Goal: Navigation & Orientation: Find specific page/section

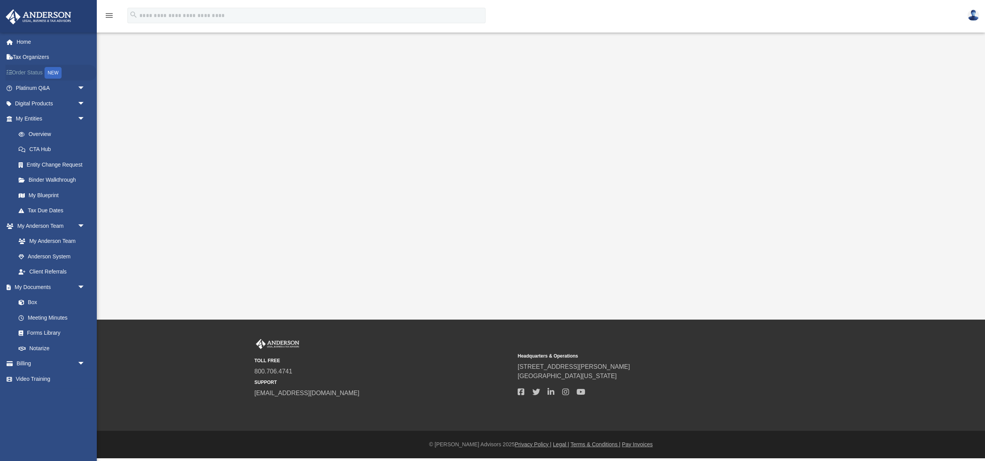
click at [50, 75] on div "NEW" at bounding box center [53, 73] width 17 height 12
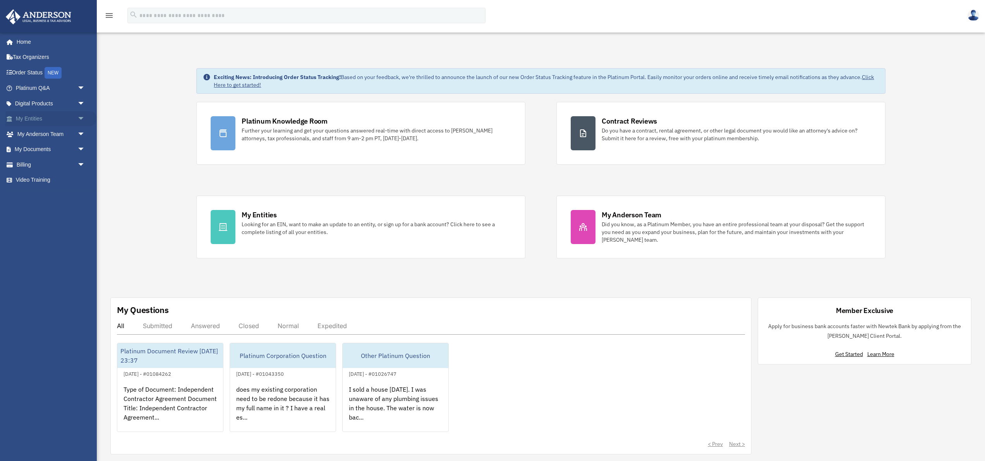
click at [78, 118] on span "arrow_drop_down" at bounding box center [84, 119] width 15 height 16
click at [81, 245] on span "arrow_drop_down" at bounding box center [84, 242] width 15 height 16
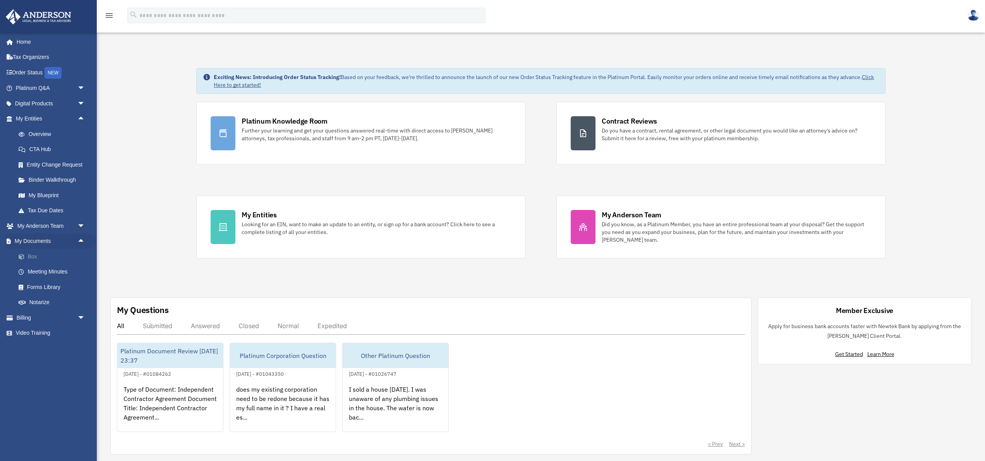
click at [32, 259] on link "Box" at bounding box center [54, 256] width 86 height 15
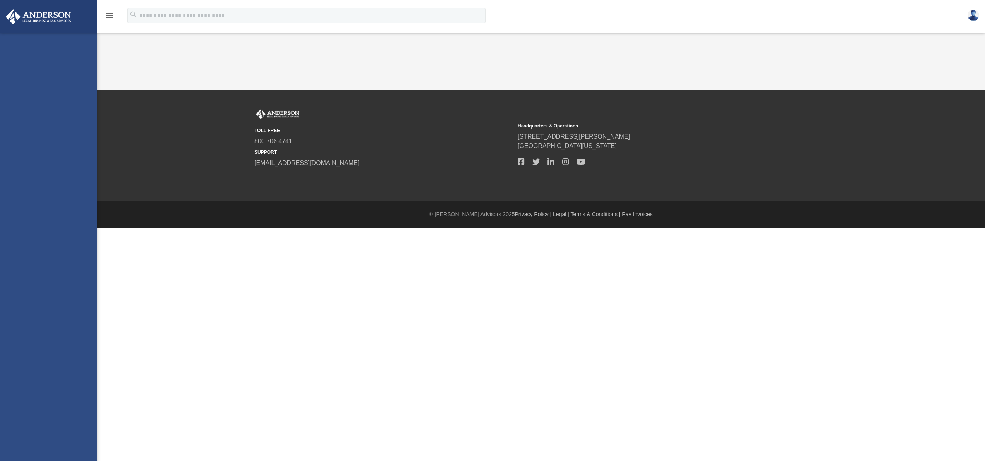
click at [43, 103] on div "christianariasphoto@gmail.com Sign Out christianariasphoto@gmail.com Home Tax O…" at bounding box center [48, 263] width 97 height 461
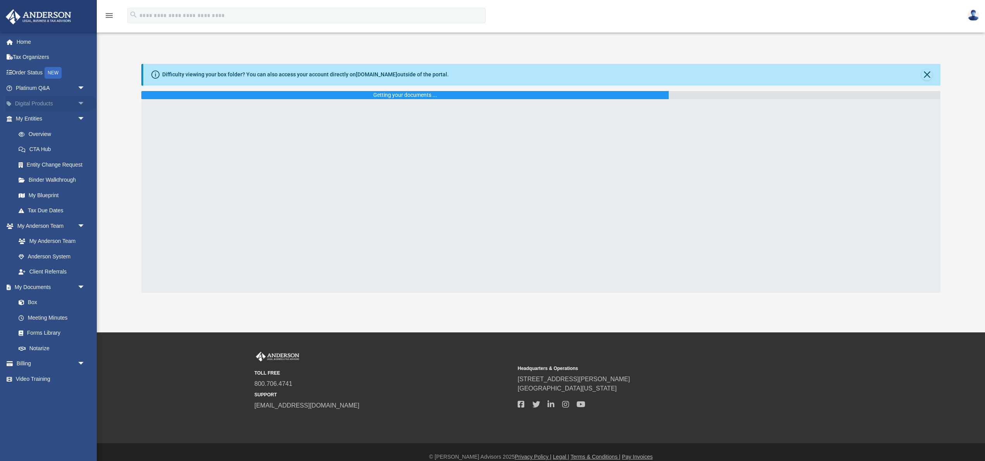
click at [43, 101] on link "Digital Products arrow_drop_down" at bounding box center [50, 103] width 91 height 15
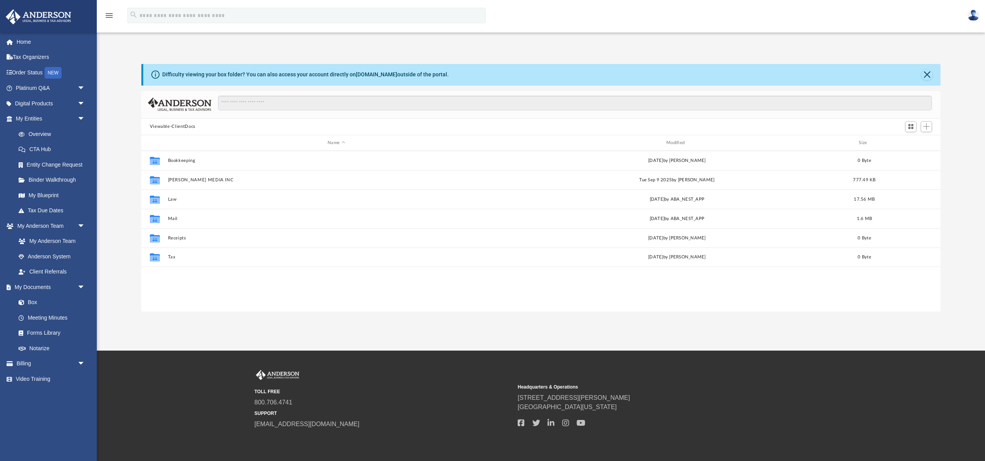
scroll to position [176, 799]
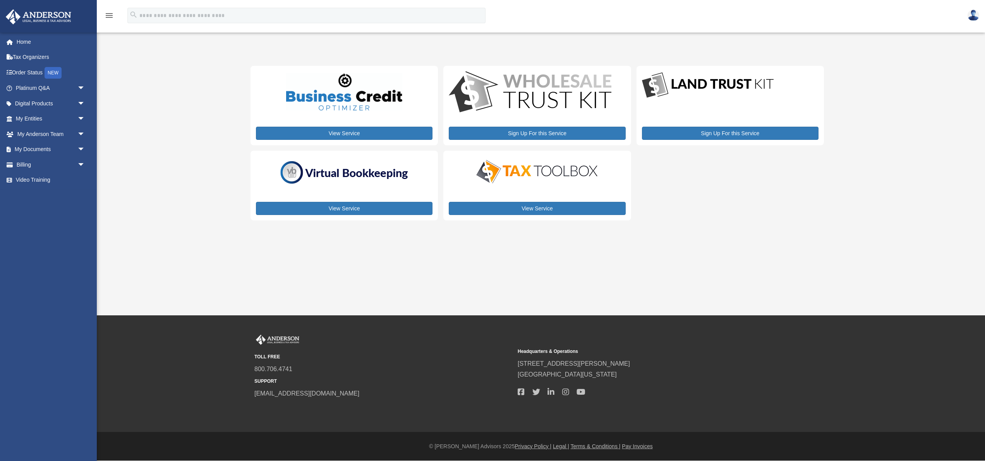
click at [195, 19] on input "search" at bounding box center [306, 15] width 358 height 15
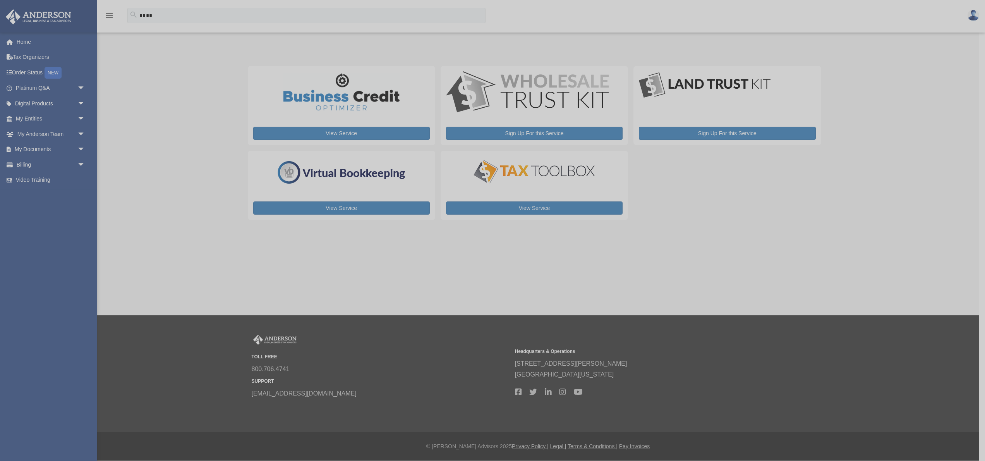
type input "****"
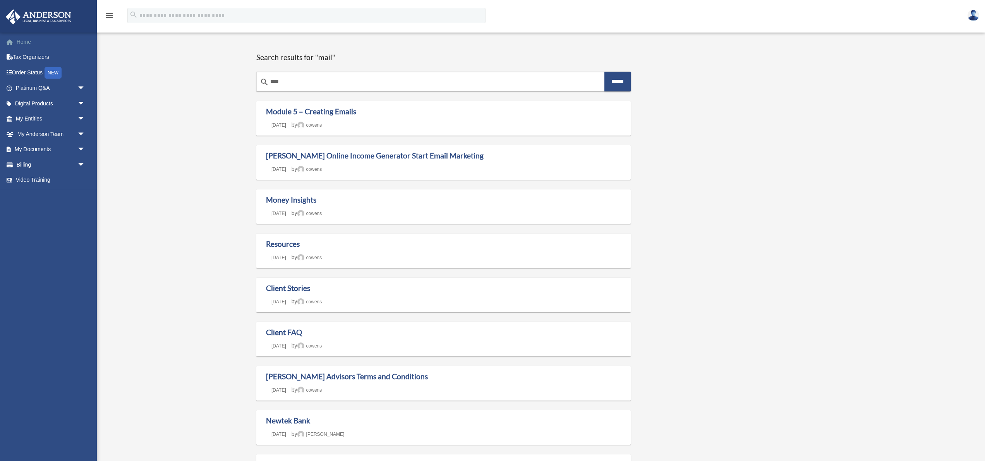
click at [27, 40] on link "Home" at bounding box center [50, 41] width 91 height 15
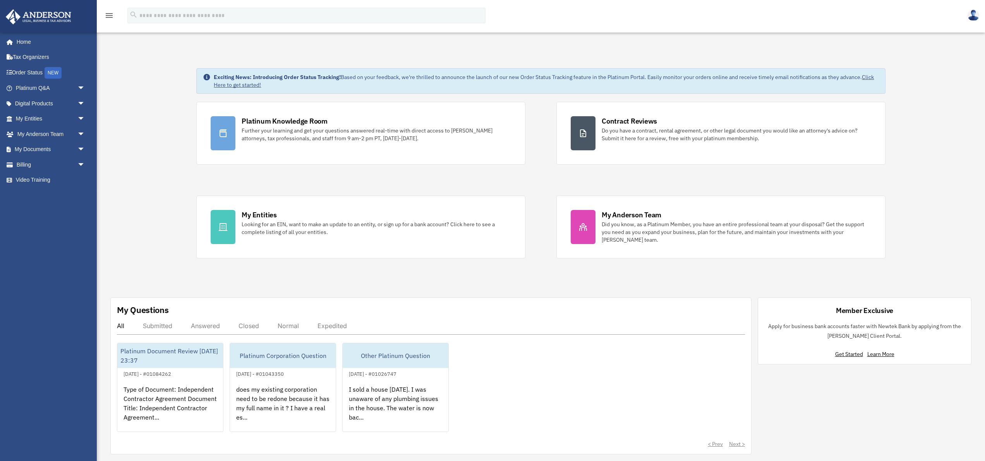
click at [55, 19] on img at bounding box center [38, 16] width 70 height 15
click at [34, 41] on link "Home" at bounding box center [50, 41] width 91 height 15
click at [18, 161] on link "Billing arrow_drop_down" at bounding box center [50, 164] width 91 height 15
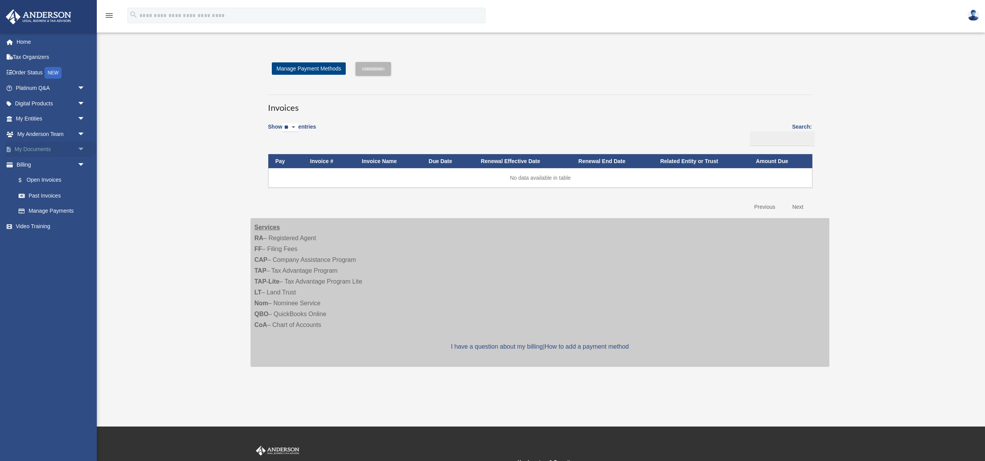
click at [40, 150] on link "My Documents arrow_drop_down" at bounding box center [50, 149] width 91 height 15
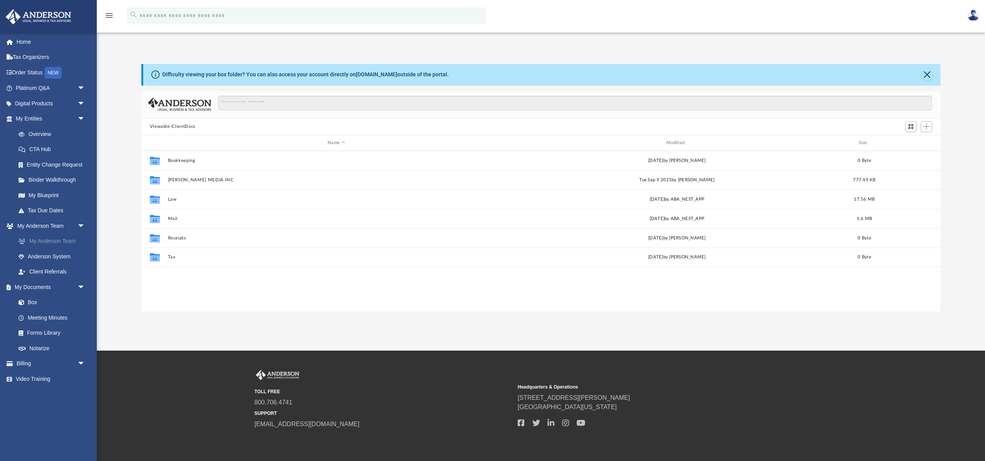
scroll to position [176, 799]
click at [72, 241] on link "My Anderson Team" at bounding box center [54, 241] width 86 height 15
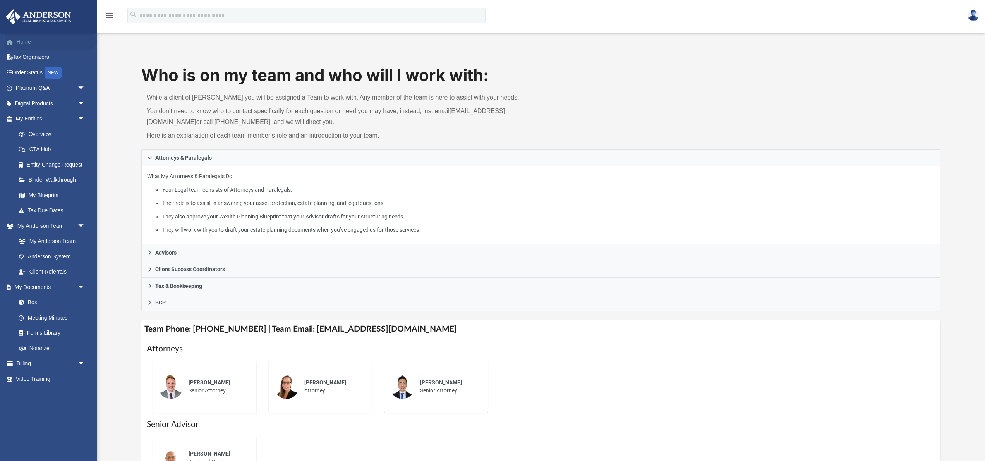
click at [31, 43] on link "Home" at bounding box center [50, 41] width 91 height 15
